Goal: Navigation & Orientation: Find specific page/section

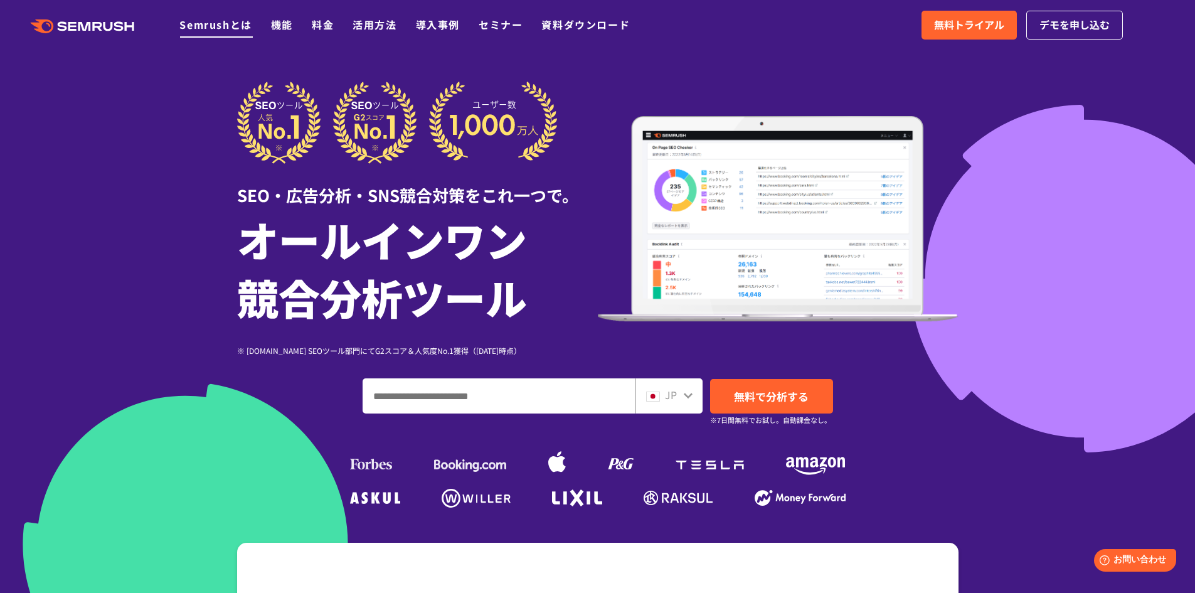
click at [211, 24] on link "Semrushとは" at bounding box center [215, 24] width 72 height 15
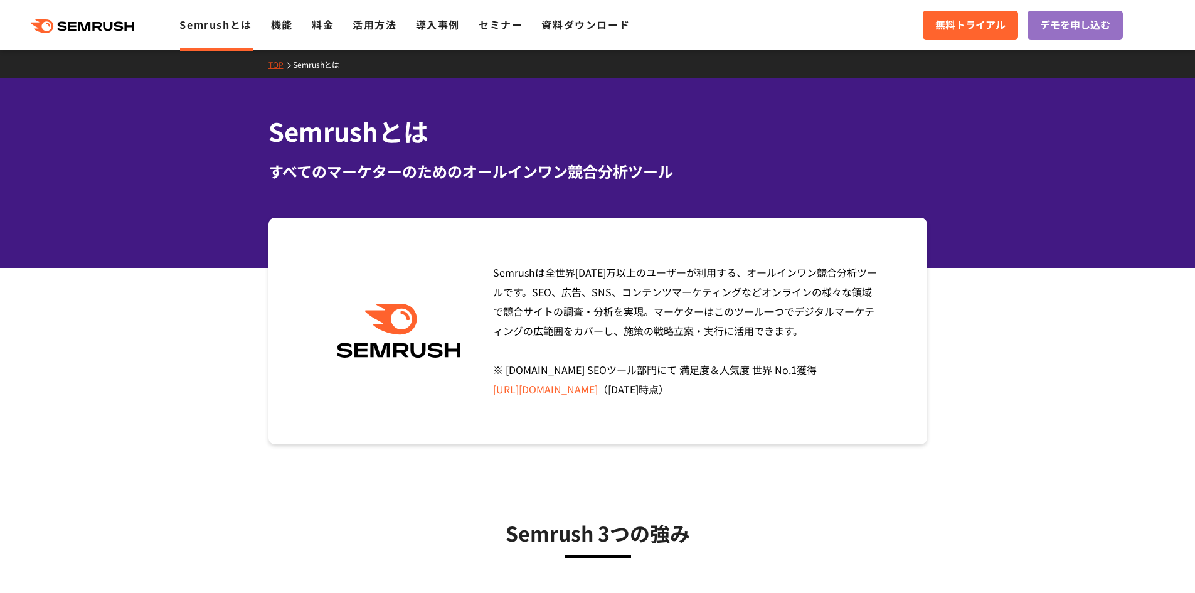
click at [107, 25] on icon at bounding box center [109, 26] width 9 height 9
